Goal: Task Accomplishment & Management: Use online tool/utility

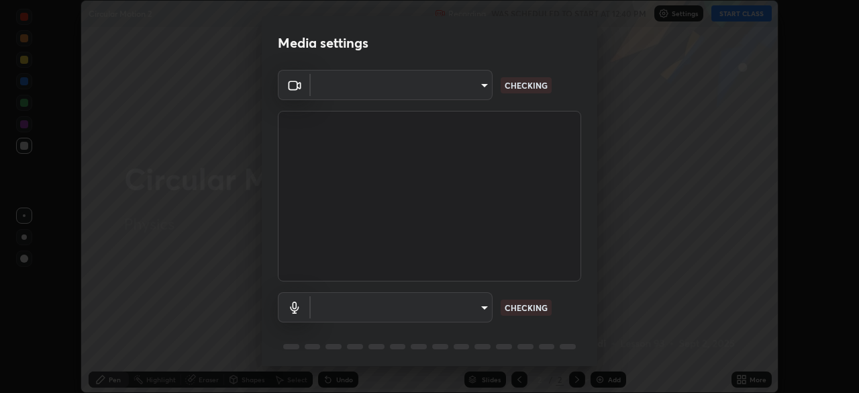
scroll to position [393, 858]
type input "51d019597c161c0694d5583d1f2c643560fde39fe8f4b4da8ea140d4d4830f4c"
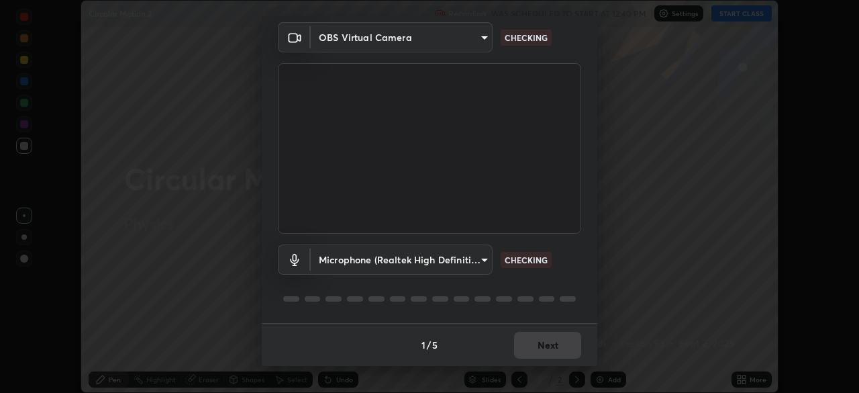
click at [476, 259] on body "Erase all Circular Motion 2 Recording WAS SCHEDULED TO START AT 12:40 PM Settin…" at bounding box center [429, 196] width 859 height 393
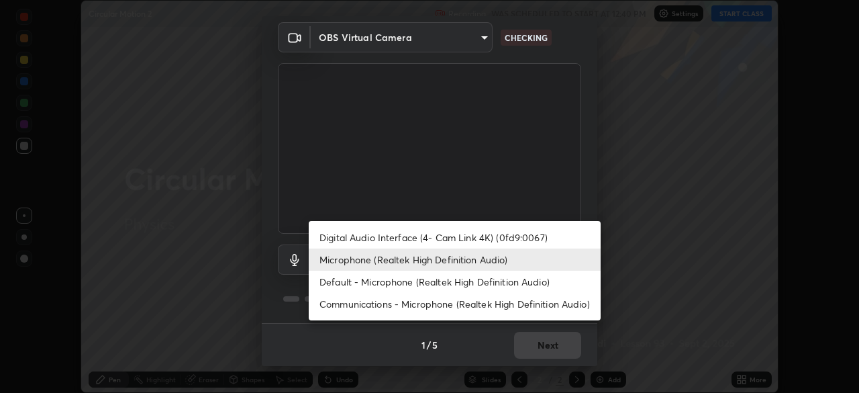
click at [487, 282] on li "Default - Microphone (Realtek High Definition Audio)" at bounding box center [455, 281] width 292 height 22
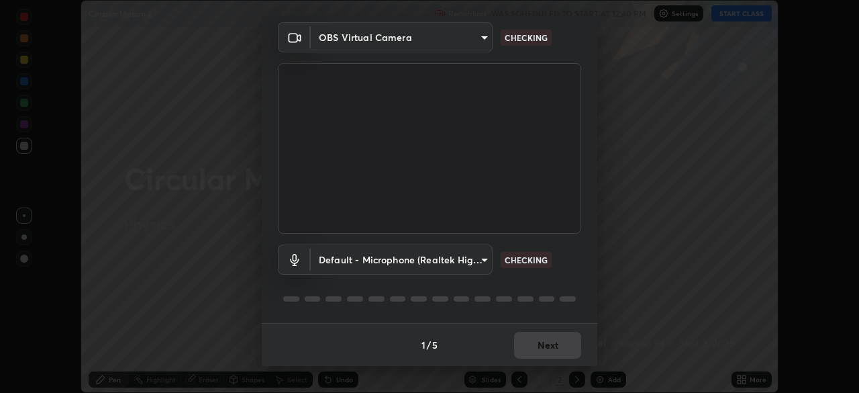
type input "default"
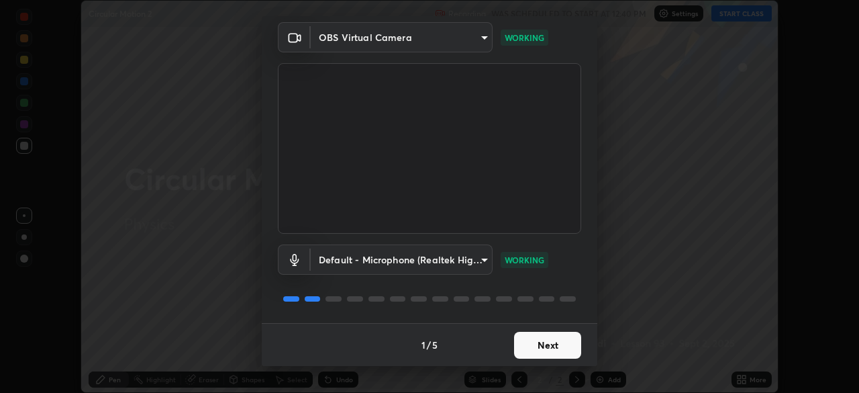
click at [554, 344] on button "Next" at bounding box center [547, 344] width 67 height 27
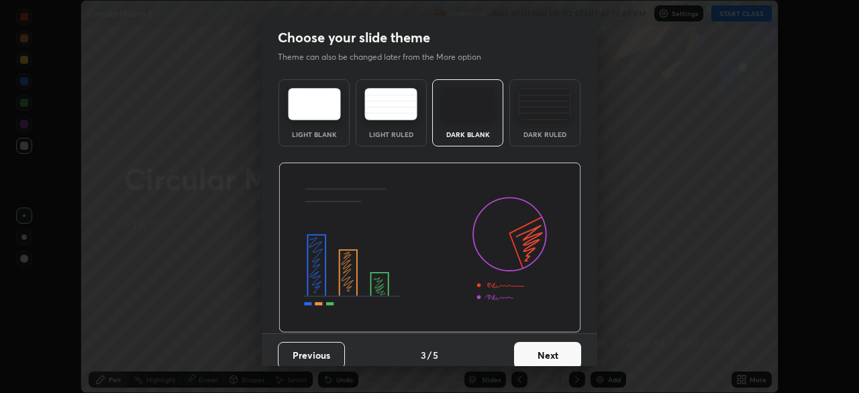
click at [550, 348] on button "Next" at bounding box center [547, 355] width 67 height 27
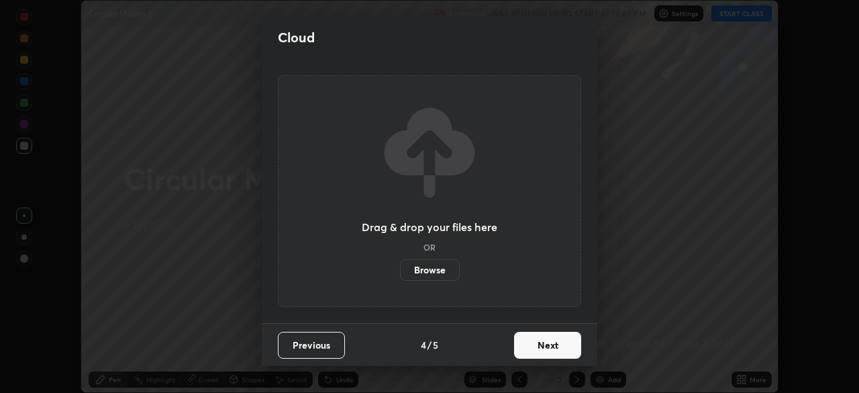
click at [550, 348] on button "Next" at bounding box center [547, 344] width 67 height 27
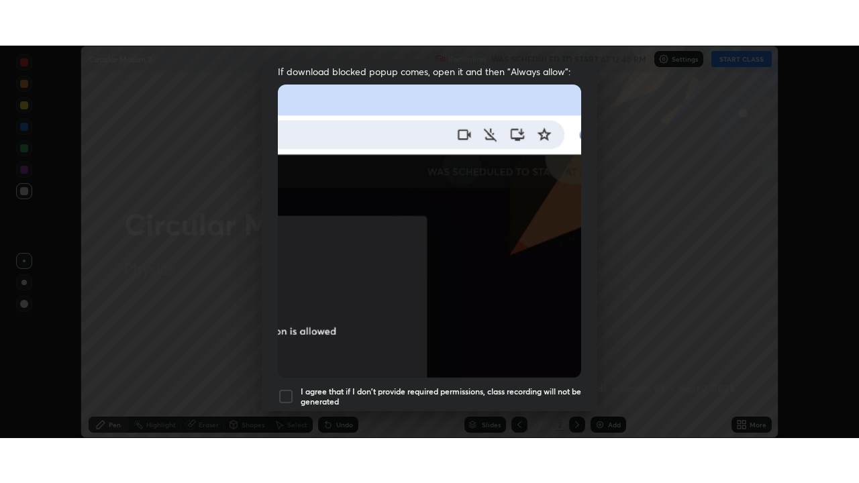
scroll to position [321, 0]
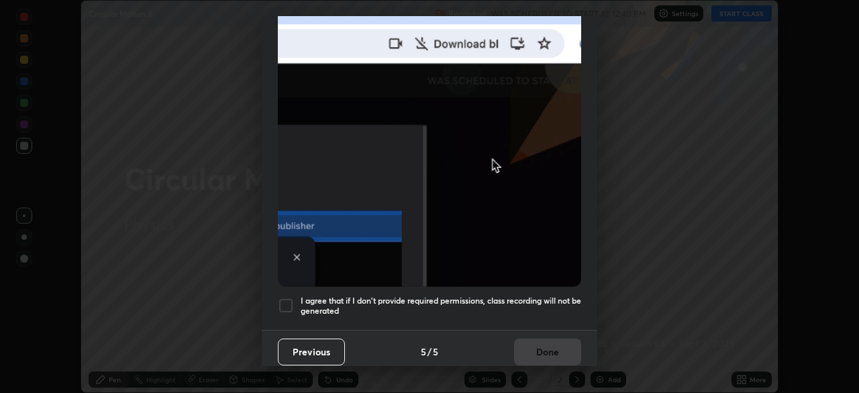
click at [286, 297] on div at bounding box center [286, 305] width 16 height 16
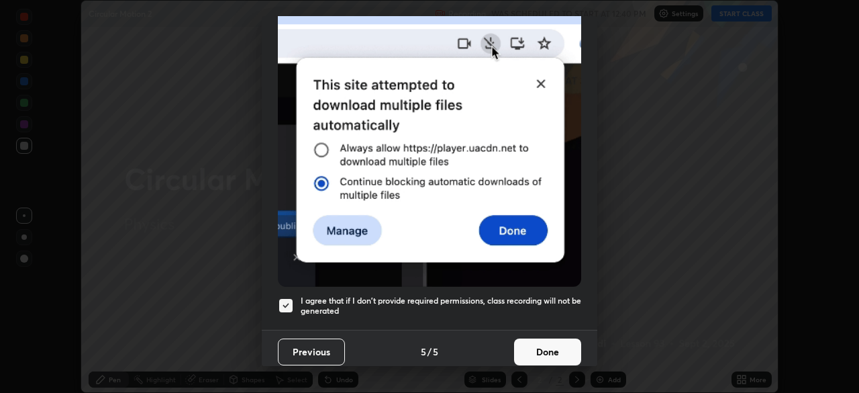
click at [530, 350] on button "Done" at bounding box center [547, 351] width 67 height 27
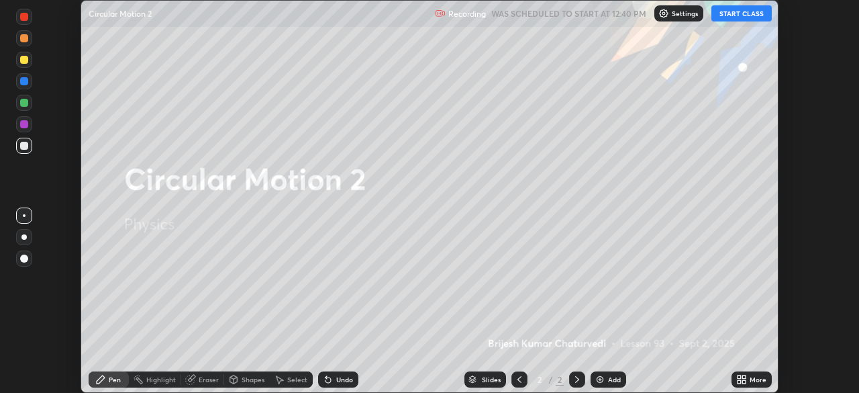
click at [742, 13] on button "START CLASS" at bounding box center [741, 13] width 60 height 16
click at [743, 376] on icon at bounding box center [743, 376] width 3 height 3
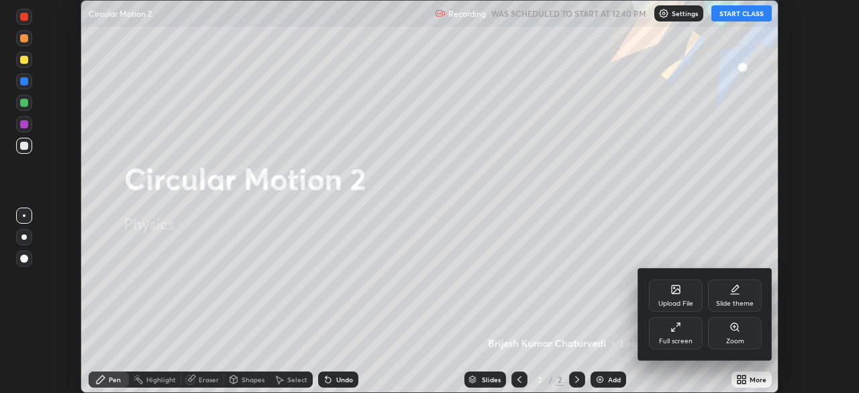
click at [682, 336] on div "Full screen" at bounding box center [676, 333] width 54 height 32
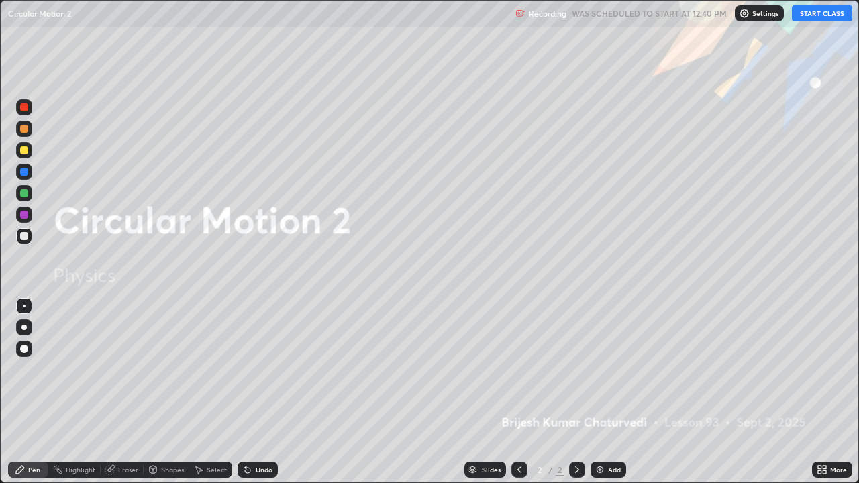
scroll to position [483, 859]
click at [611, 392] on div "Add" at bounding box center [614, 469] width 13 height 7
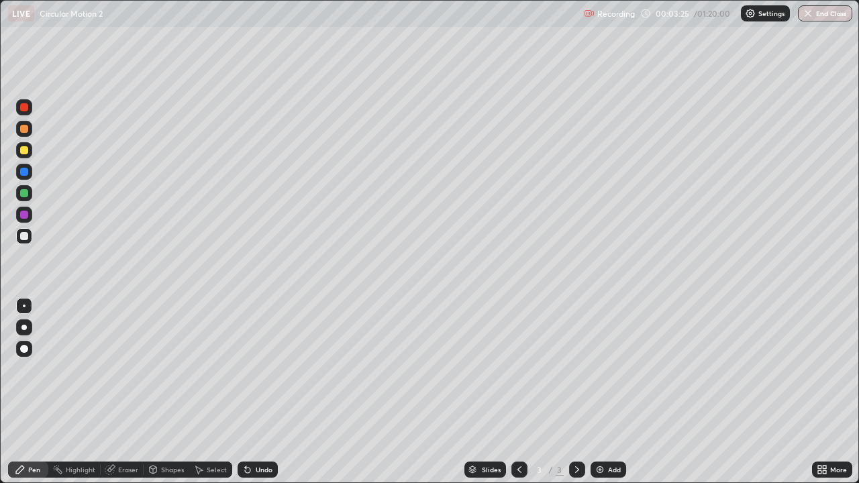
click at [258, 392] on div "Undo" at bounding box center [258, 470] width 40 height 16
click at [24, 193] on div at bounding box center [24, 193] width 8 height 8
click at [22, 238] on div at bounding box center [24, 236] width 8 height 8
click at [22, 153] on div at bounding box center [24, 150] width 8 height 8
click at [615, 392] on div "Add" at bounding box center [614, 469] width 13 height 7
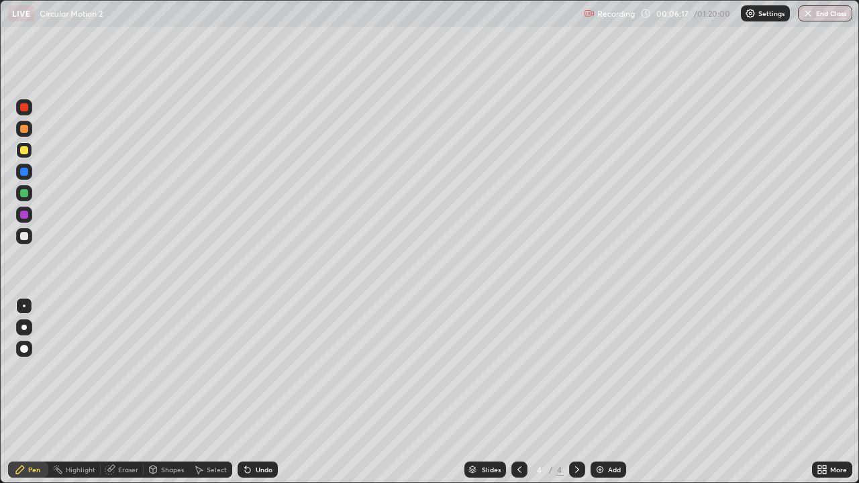
click at [25, 236] on div at bounding box center [24, 236] width 8 height 8
click at [123, 392] on div "Eraser" at bounding box center [128, 469] width 20 height 7
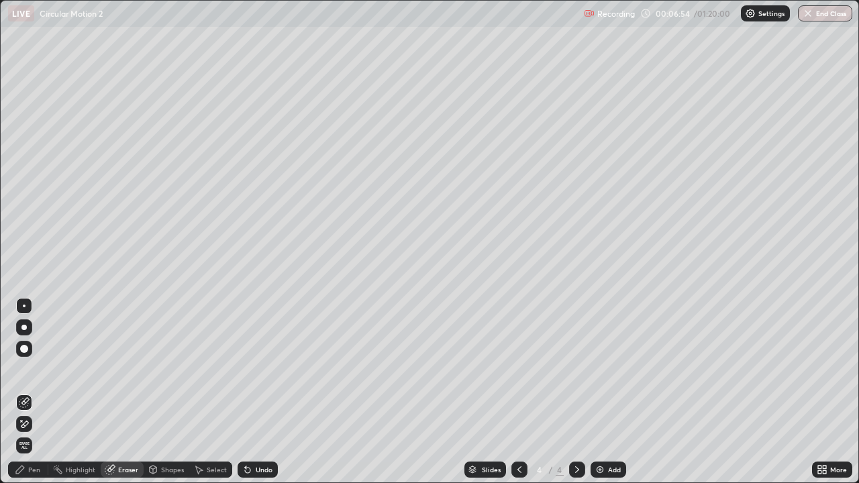
click at [33, 392] on div "Pen" at bounding box center [34, 469] width 12 height 7
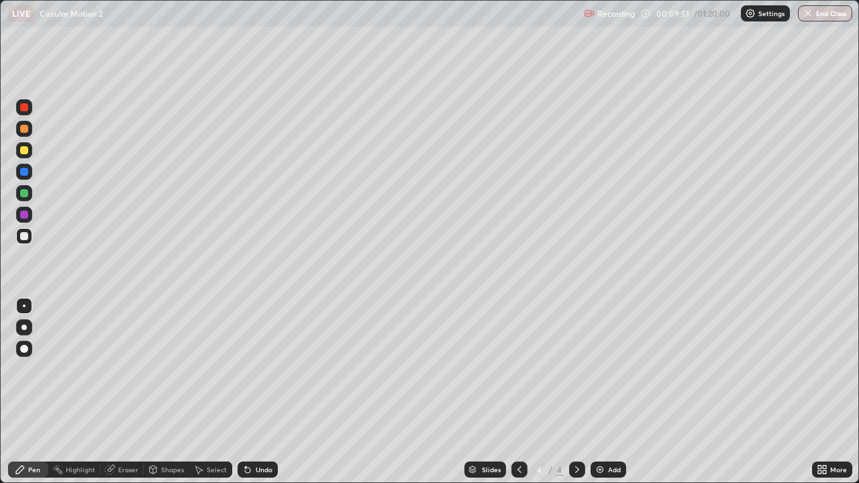
click at [608, 392] on div "Add" at bounding box center [614, 469] width 13 height 7
click at [24, 151] on div at bounding box center [24, 150] width 8 height 8
click at [609, 392] on div "Add" at bounding box center [608, 470] width 36 height 16
click at [23, 237] on div at bounding box center [24, 236] width 8 height 8
click at [23, 218] on div at bounding box center [24, 215] width 8 height 8
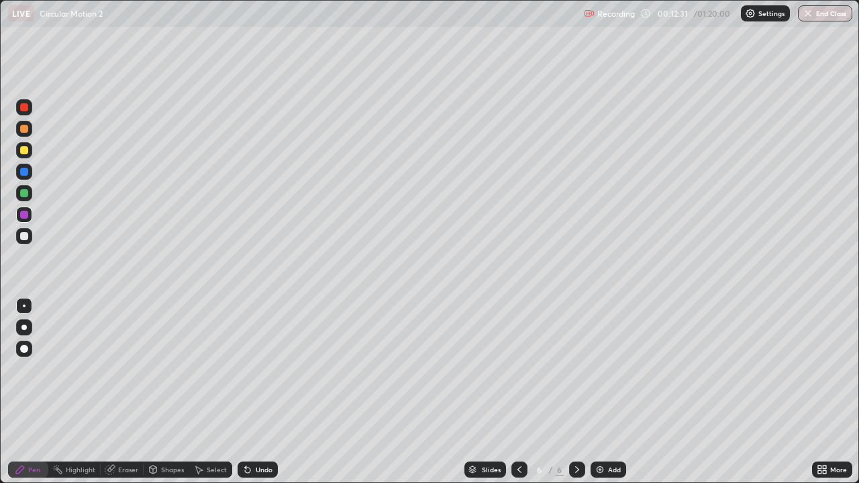
click at [23, 150] on div at bounding box center [24, 150] width 8 height 8
click at [23, 130] on div at bounding box center [24, 129] width 8 height 8
click at [256, 392] on div "Undo" at bounding box center [264, 469] width 17 height 7
click at [24, 123] on div at bounding box center [24, 129] width 16 height 16
click at [25, 220] on div at bounding box center [24, 215] width 16 height 16
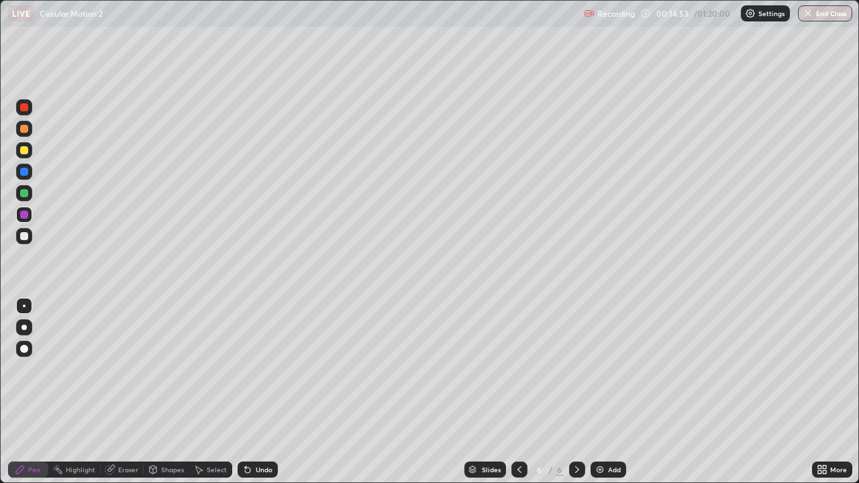
click at [27, 238] on div at bounding box center [24, 236] width 8 height 8
click at [132, 392] on div "Eraser" at bounding box center [128, 469] width 20 height 7
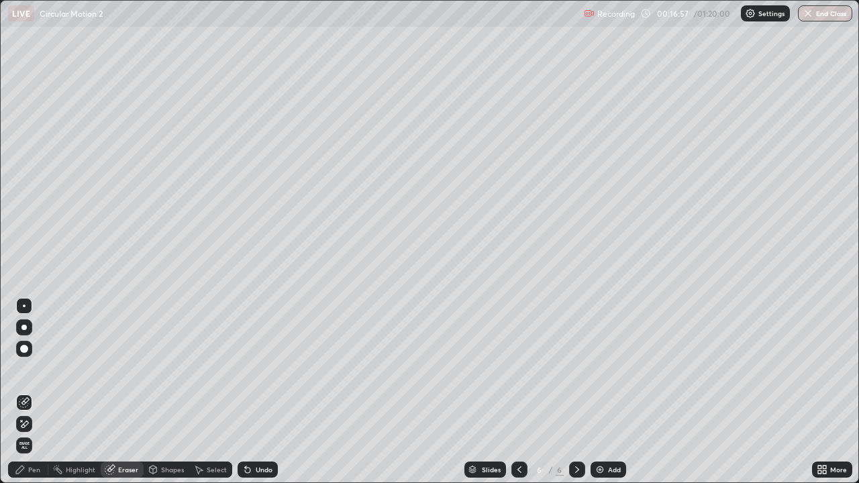
click at [34, 392] on div "Pen" at bounding box center [34, 469] width 12 height 7
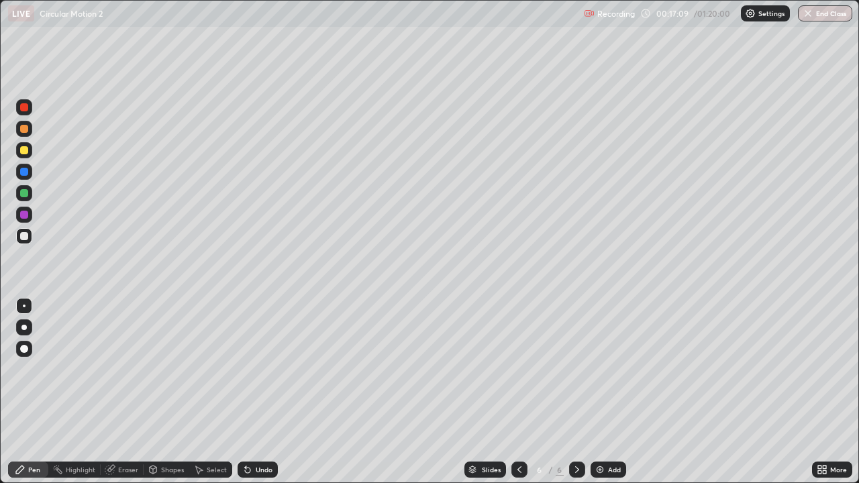
click at [116, 392] on div "Eraser" at bounding box center [122, 470] width 43 height 16
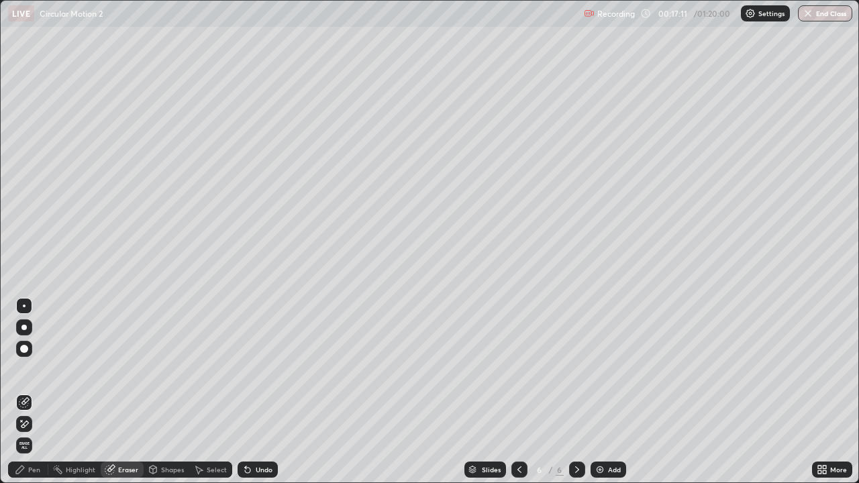
click at [41, 392] on div "Pen" at bounding box center [28, 470] width 40 height 16
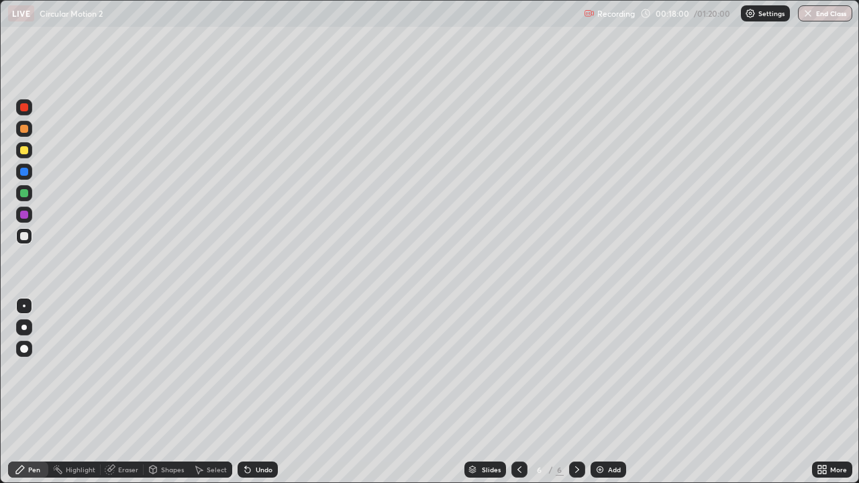
click at [259, 392] on div "Undo" at bounding box center [264, 469] width 17 height 7
click at [576, 392] on icon at bounding box center [577, 469] width 11 height 11
click at [617, 392] on div "Add" at bounding box center [614, 469] width 13 height 7
click at [25, 149] on div at bounding box center [24, 150] width 8 height 8
click at [609, 392] on div "Add" at bounding box center [608, 470] width 36 height 16
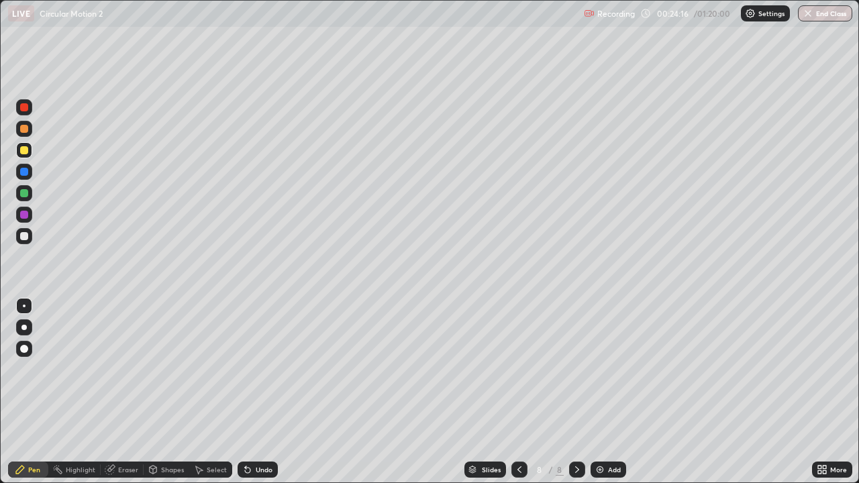
click at [516, 392] on icon at bounding box center [519, 469] width 11 height 11
click at [578, 392] on icon at bounding box center [577, 469] width 11 height 11
click at [25, 236] on div at bounding box center [24, 236] width 8 height 8
click at [260, 392] on div "Undo" at bounding box center [264, 469] width 17 height 7
click at [22, 132] on div at bounding box center [24, 129] width 8 height 8
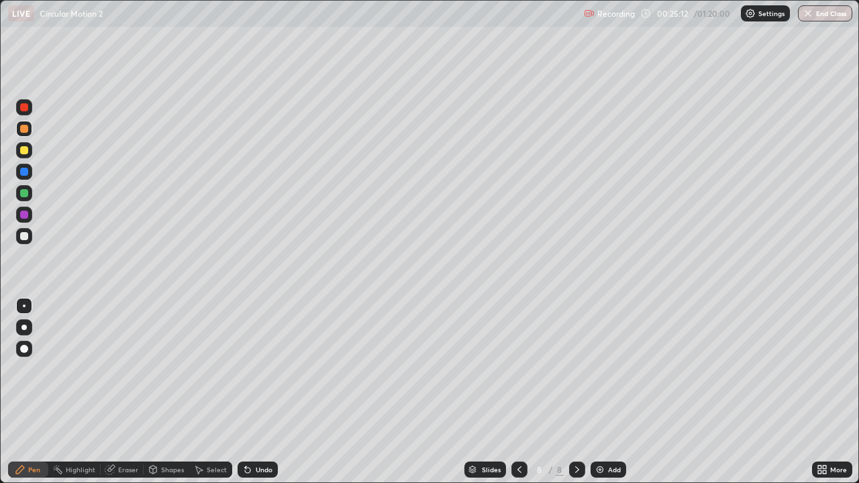
click at [268, 392] on div "Undo" at bounding box center [264, 469] width 17 height 7
click at [260, 392] on div "Undo" at bounding box center [264, 469] width 17 height 7
click at [252, 392] on div "Undo" at bounding box center [258, 470] width 40 height 16
click at [21, 212] on div at bounding box center [24, 215] width 8 height 8
click at [26, 196] on div at bounding box center [24, 193] width 8 height 8
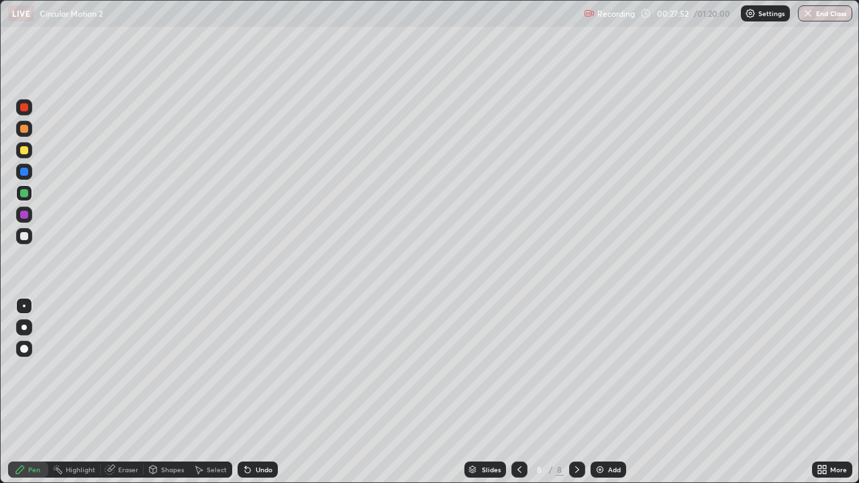
click at [115, 392] on div "Eraser" at bounding box center [122, 470] width 43 height 16
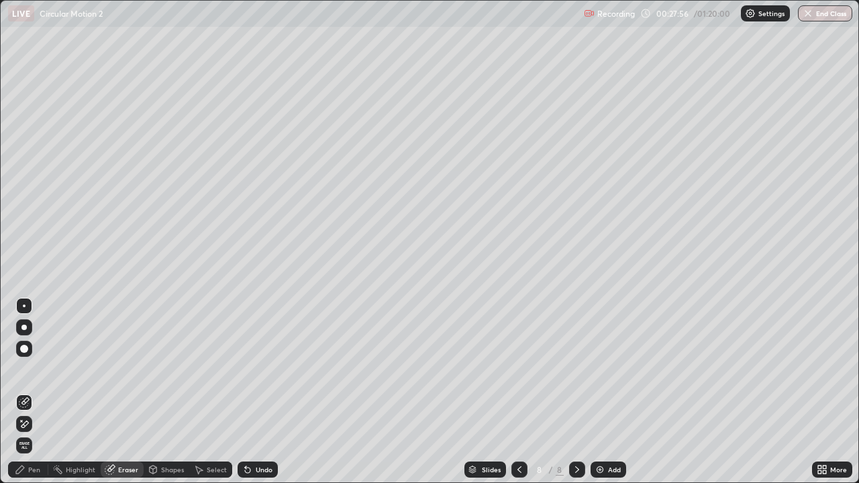
click at [38, 392] on div "Pen" at bounding box center [28, 470] width 40 height 16
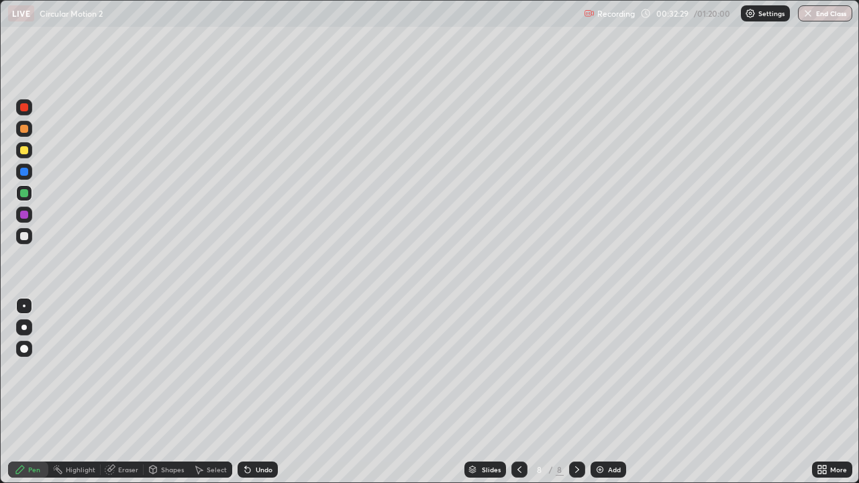
click at [608, 392] on div "Add" at bounding box center [614, 469] width 13 height 7
click at [259, 392] on div "Undo" at bounding box center [264, 469] width 17 height 7
click at [31, 236] on div at bounding box center [24, 236] width 16 height 16
click at [598, 392] on img at bounding box center [600, 469] width 11 height 11
click at [518, 392] on icon at bounding box center [518, 469] width 11 height 11
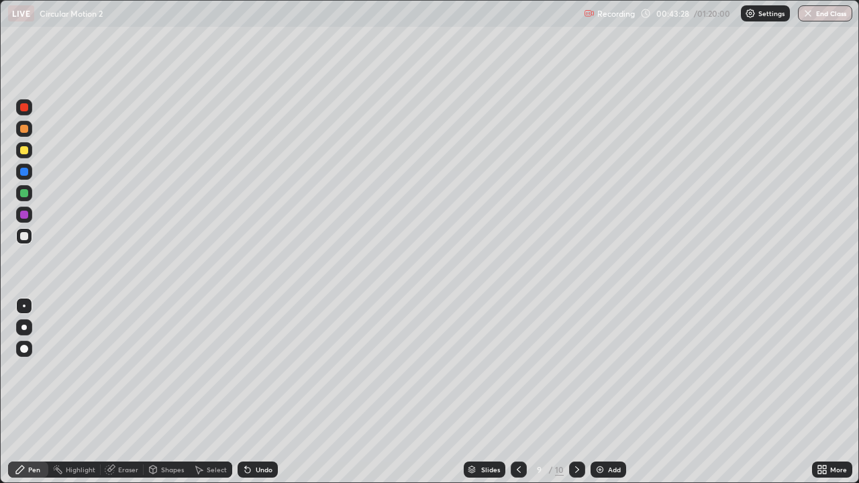
click at [261, 392] on div "Undo" at bounding box center [264, 469] width 17 height 7
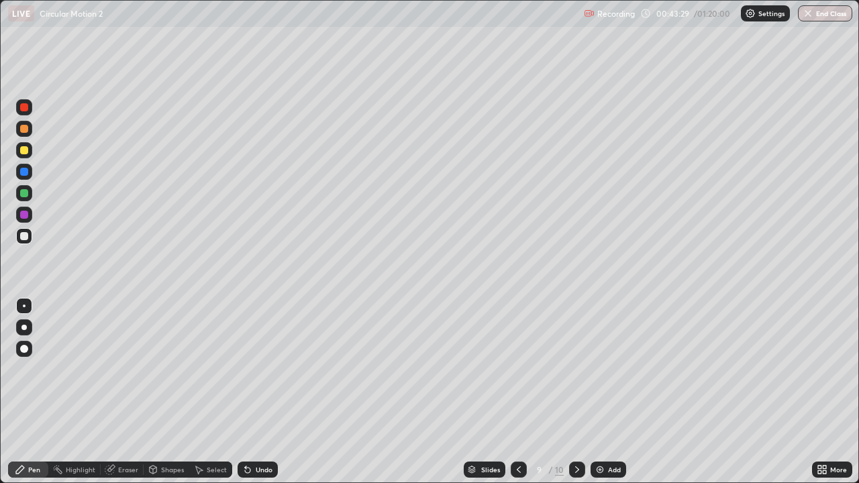
click at [261, 392] on div "Undo" at bounding box center [264, 469] width 17 height 7
click at [260, 392] on div "Undo" at bounding box center [264, 469] width 17 height 7
click at [257, 392] on div "Undo" at bounding box center [264, 469] width 17 height 7
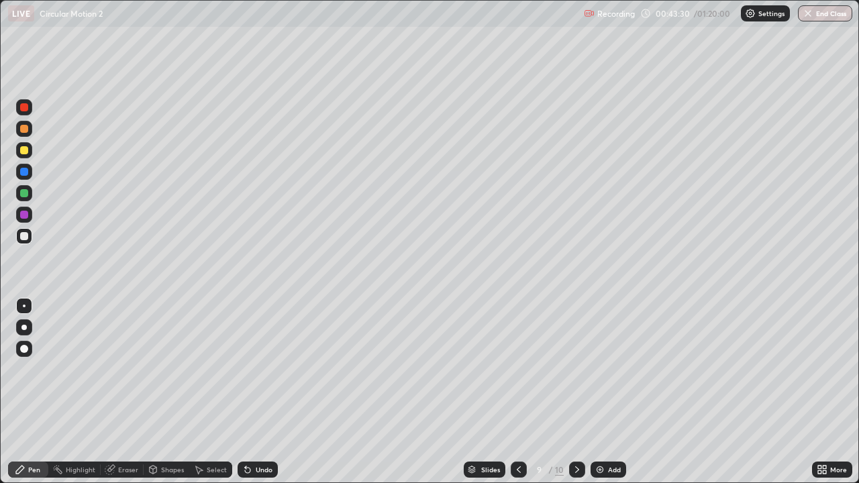
click at [257, 392] on div "Undo" at bounding box center [264, 469] width 17 height 7
click at [215, 392] on div "Select" at bounding box center [217, 469] width 20 height 7
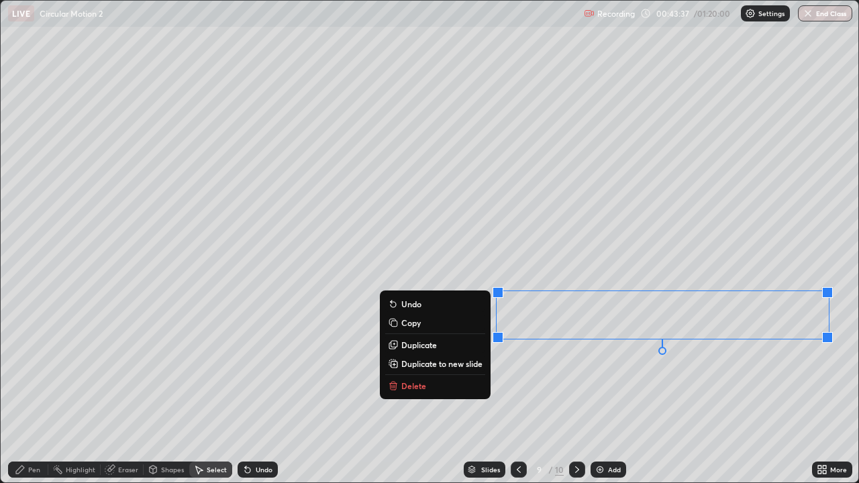
click at [431, 363] on p "Duplicate to new slide" at bounding box center [441, 363] width 81 height 11
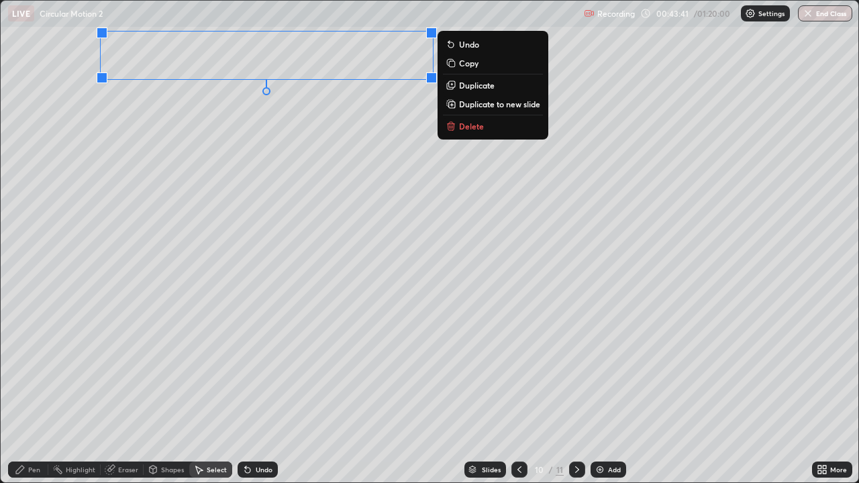
click at [157, 225] on div "0 ° Undo Copy Duplicate Duplicate to new slide Delete" at bounding box center [430, 242] width 858 height 482
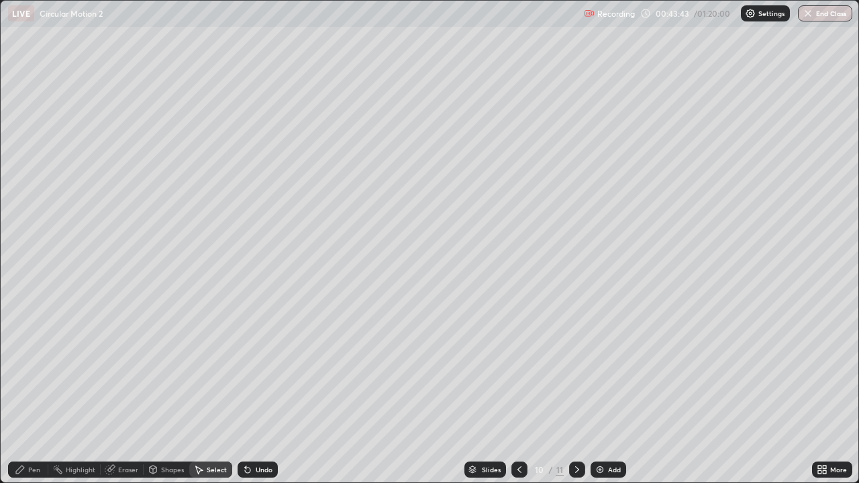
click at [43, 392] on div "Pen" at bounding box center [28, 470] width 40 height 16
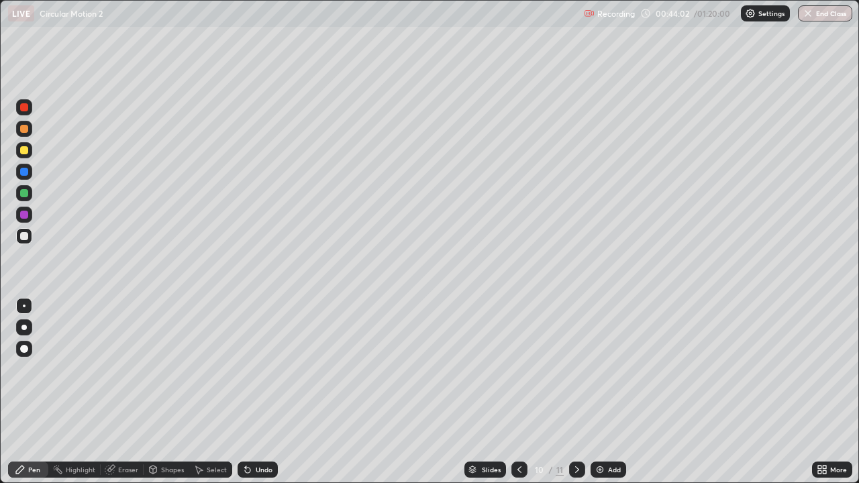
click at [25, 152] on div at bounding box center [24, 150] width 8 height 8
click at [261, 392] on div "Undo" at bounding box center [264, 469] width 17 height 7
click at [262, 392] on div "Undo" at bounding box center [264, 469] width 17 height 7
click at [258, 392] on div "Undo" at bounding box center [264, 469] width 17 height 7
click at [519, 392] on icon at bounding box center [519, 469] width 11 height 11
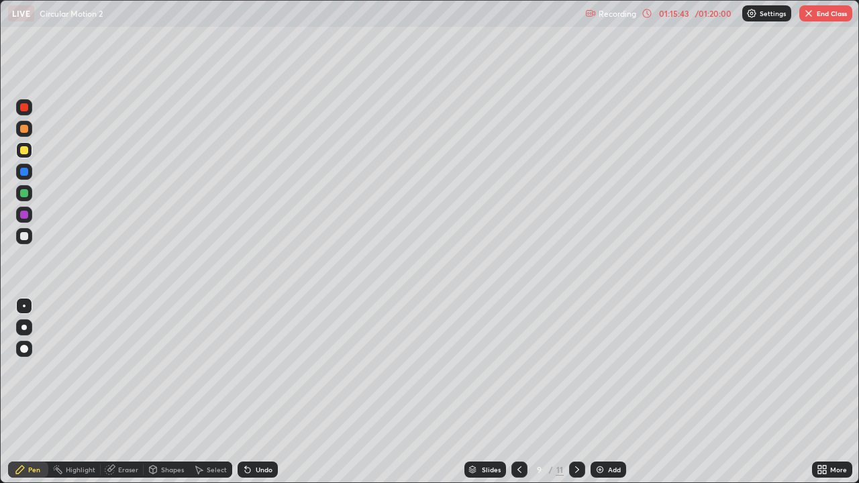
click at [827, 14] on button "End Class" at bounding box center [825, 13] width 53 height 16
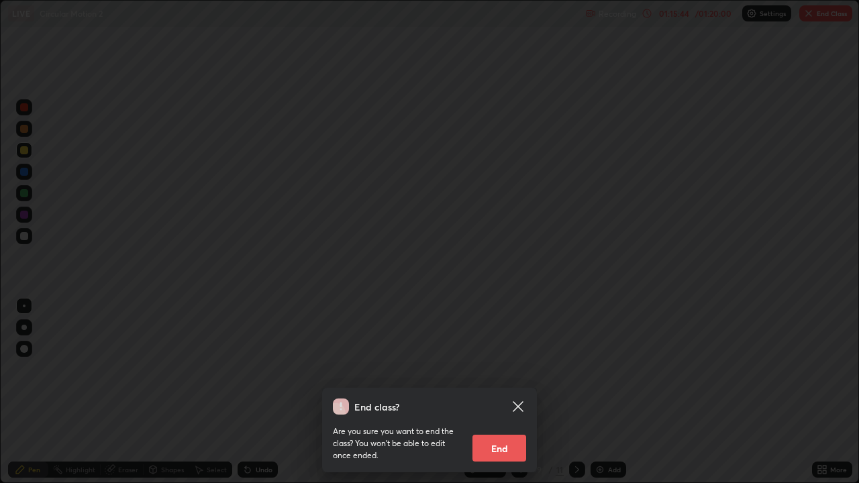
click at [516, 392] on button "End" at bounding box center [499, 448] width 54 height 27
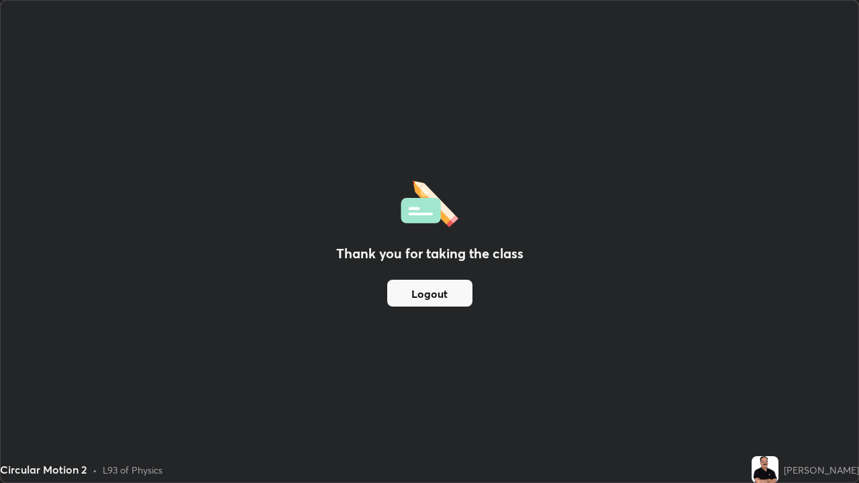
click at [440, 294] on button "Logout" at bounding box center [429, 293] width 85 height 27
